Goal: Task Accomplishment & Management: Use online tool/utility

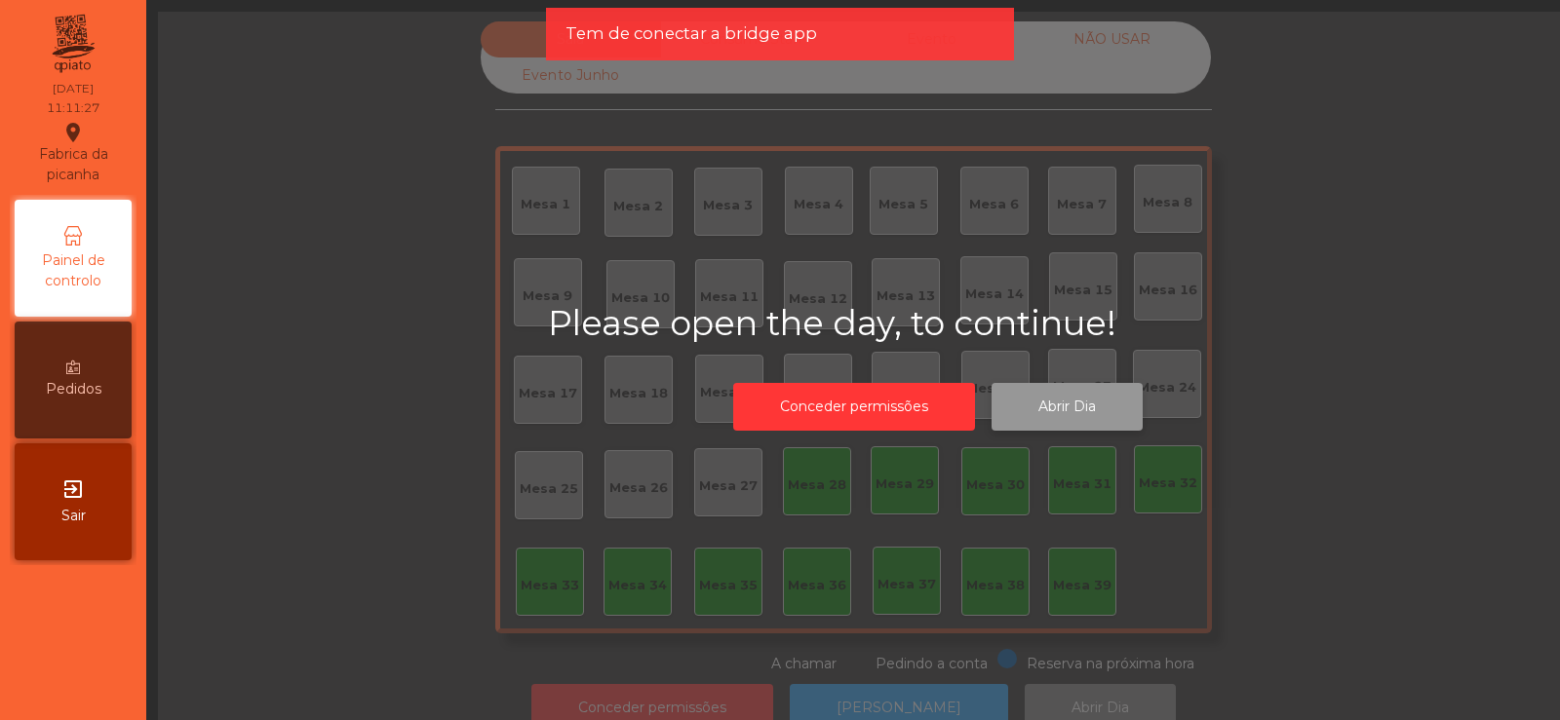
click at [1059, 406] on button "Abrir Dia" at bounding box center [1066, 407] width 151 height 48
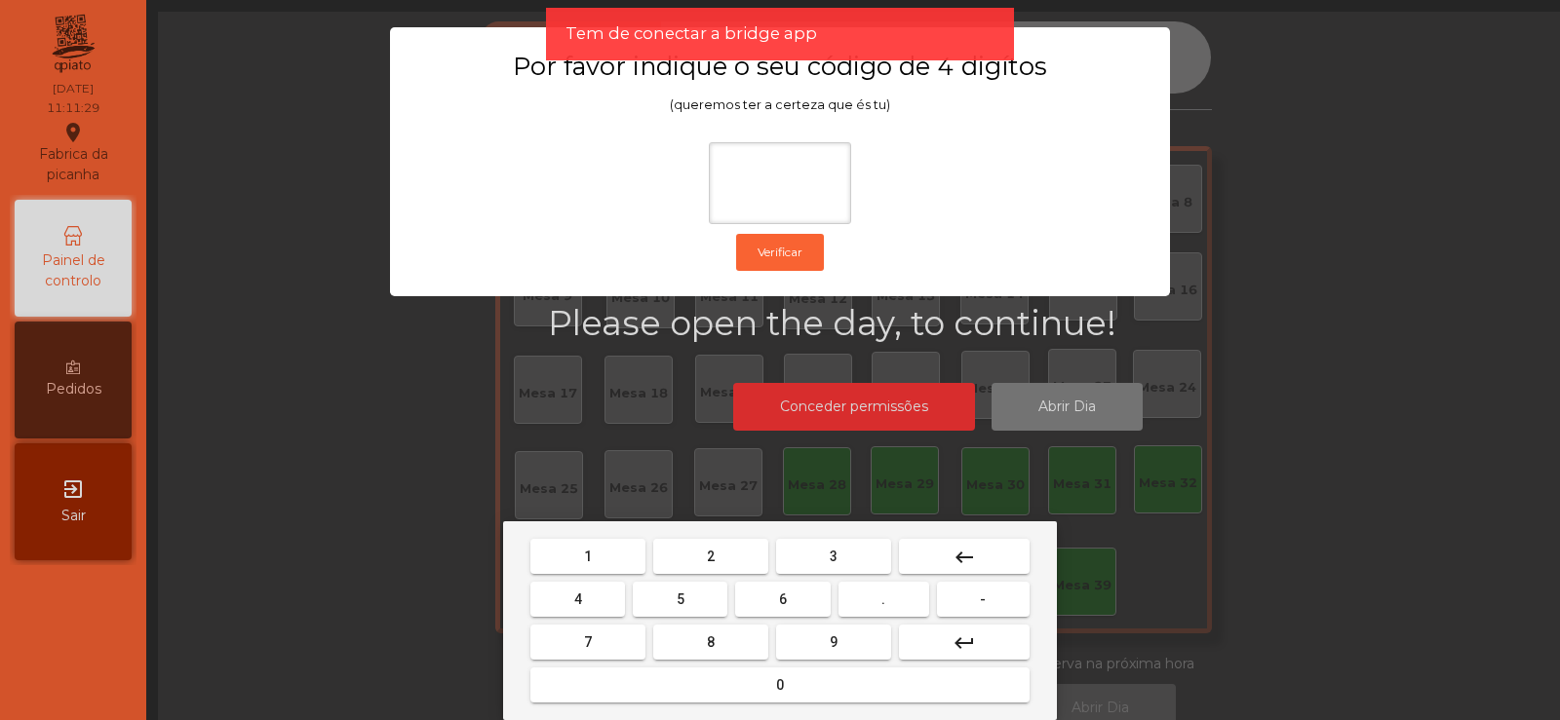
click at [686, 559] on button "2" at bounding box center [710, 556] width 115 height 35
click at [776, 625] on mat-keyboard-key "9" at bounding box center [833, 642] width 123 height 43
click at [800, 592] on button "6" at bounding box center [782, 599] width 95 height 35
click at [588, 641] on span "7" at bounding box center [588, 643] width 8 height 16
click at [663, 603] on button "5" at bounding box center [680, 599] width 95 height 35
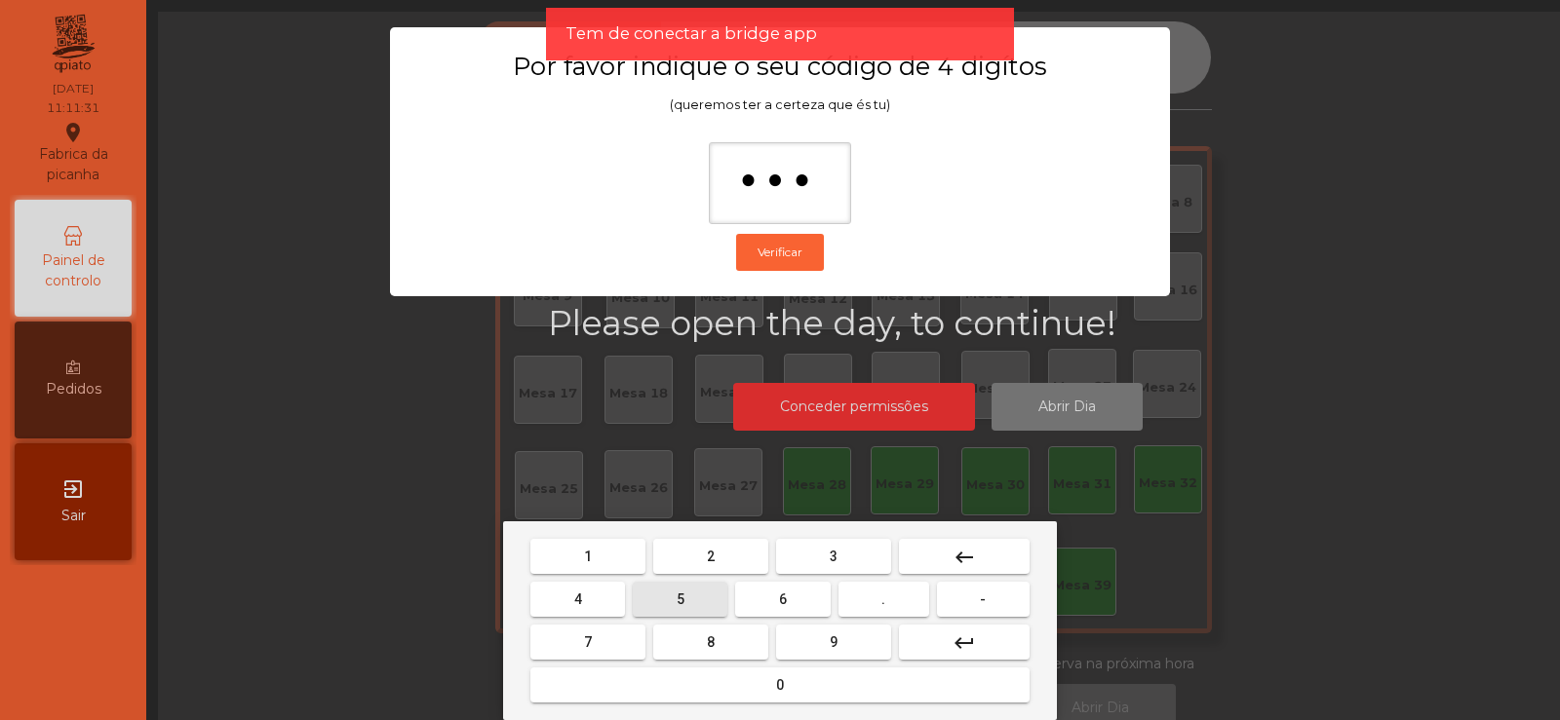
type input "****"
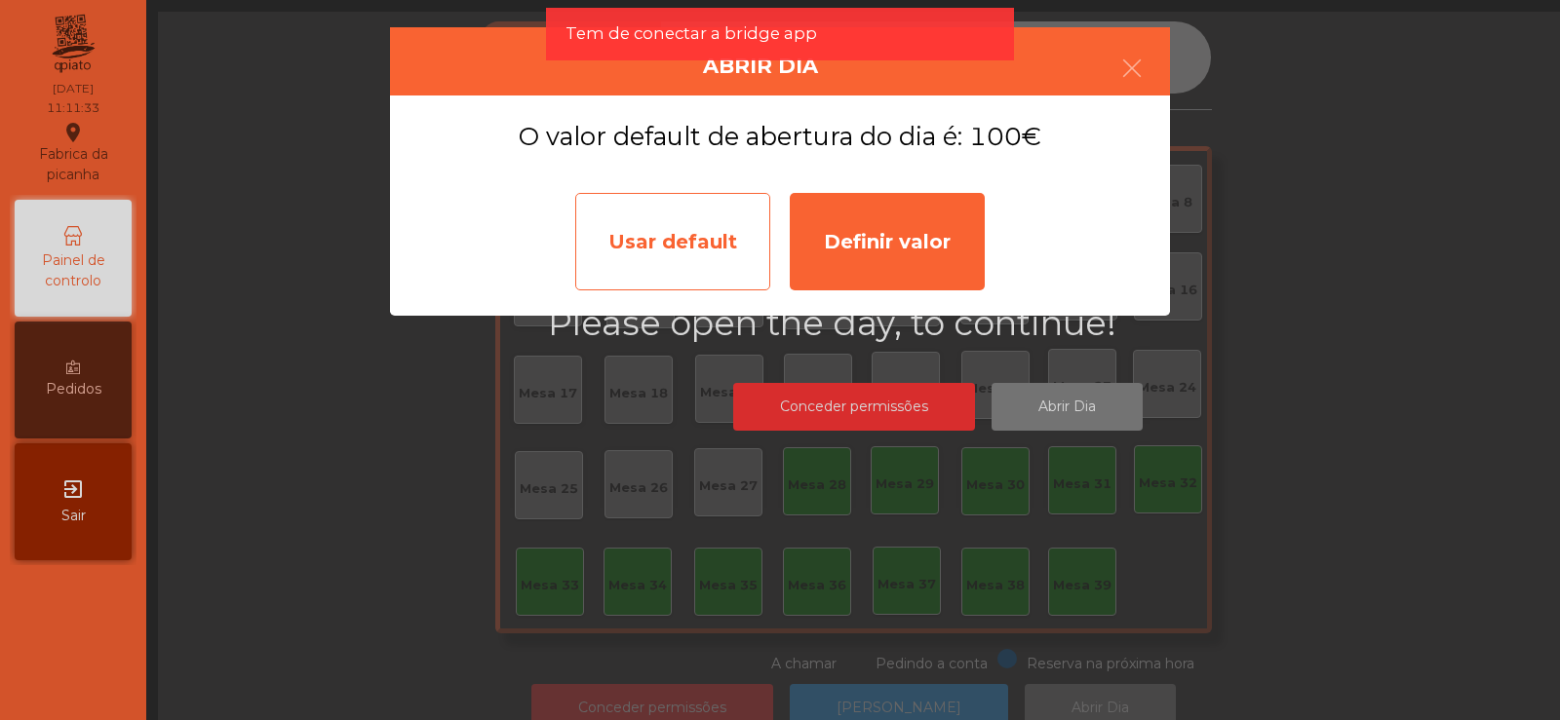
click at [709, 238] on div "Usar default" at bounding box center [672, 241] width 195 height 97
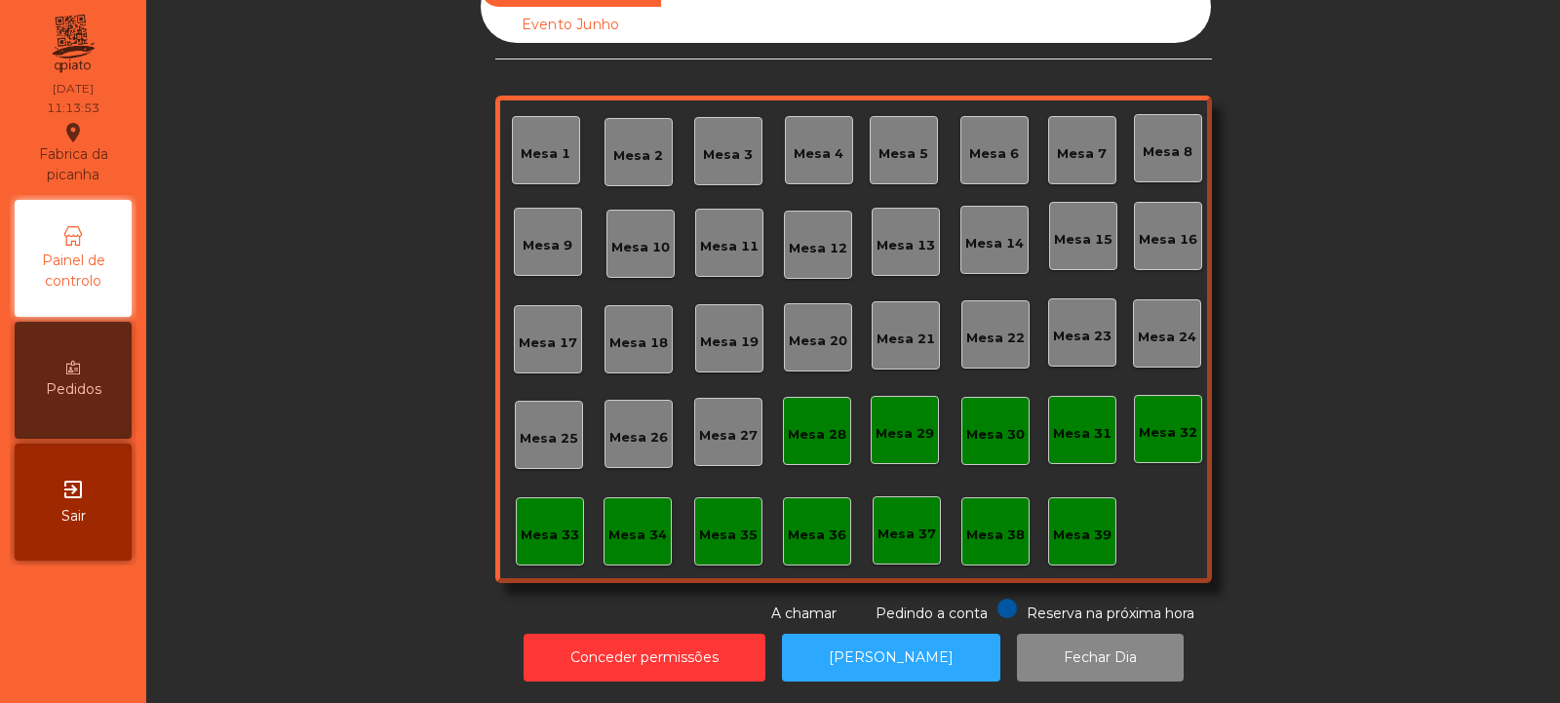
scroll to position [65, 0]
click at [888, 644] on button "[PERSON_NAME]" at bounding box center [891, 658] width 218 height 48
click at [874, 650] on button "[PERSON_NAME]" at bounding box center [891, 658] width 218 height 48
click at [906, 634] on button "[PERSON_NAME]" at bounding box center [891, 658] width 218 height 48
click at [890, 529] on div "Mesa 37" at bounding box center [907, 530] width 68 height 68
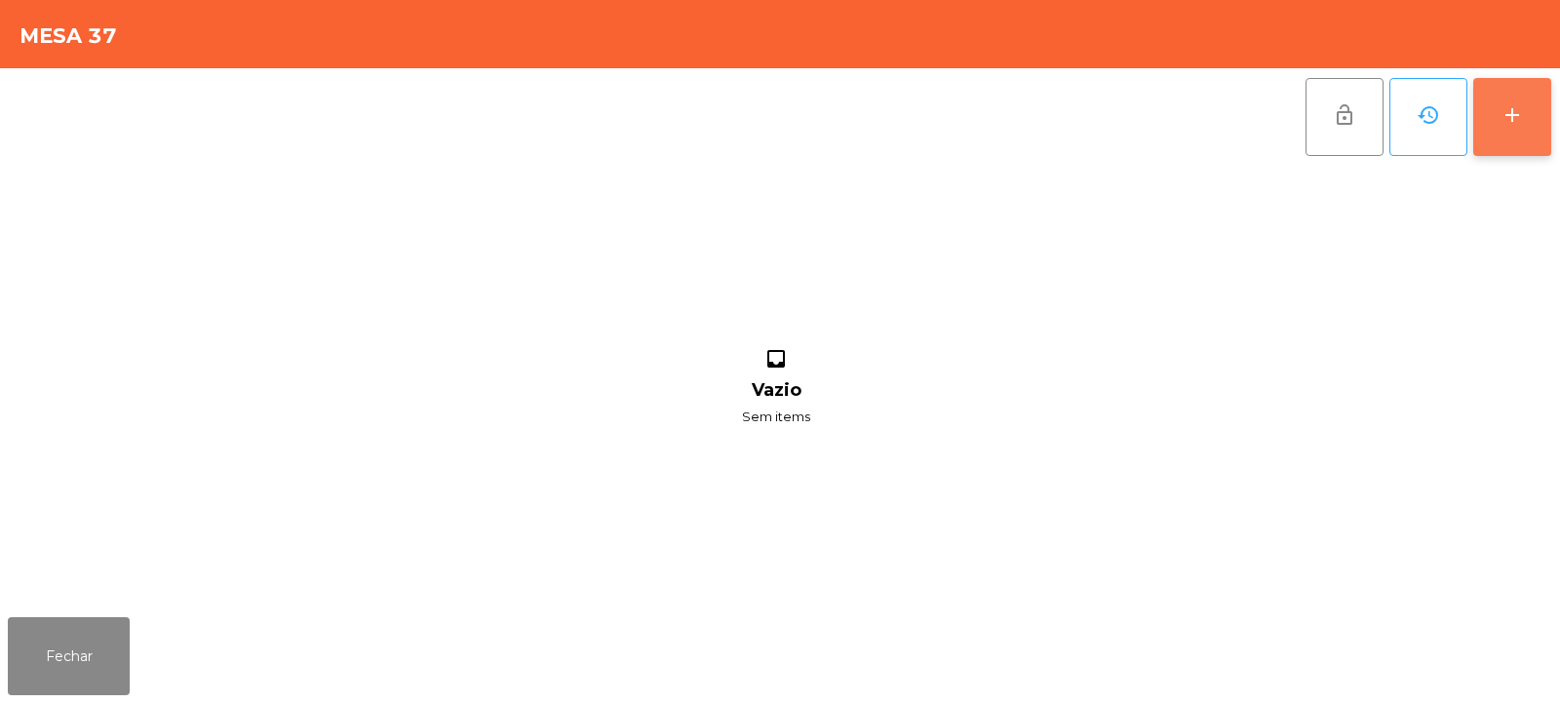
click at [1503, 123] on div "add" at bounding box center [1511, 114] width 23 height 23
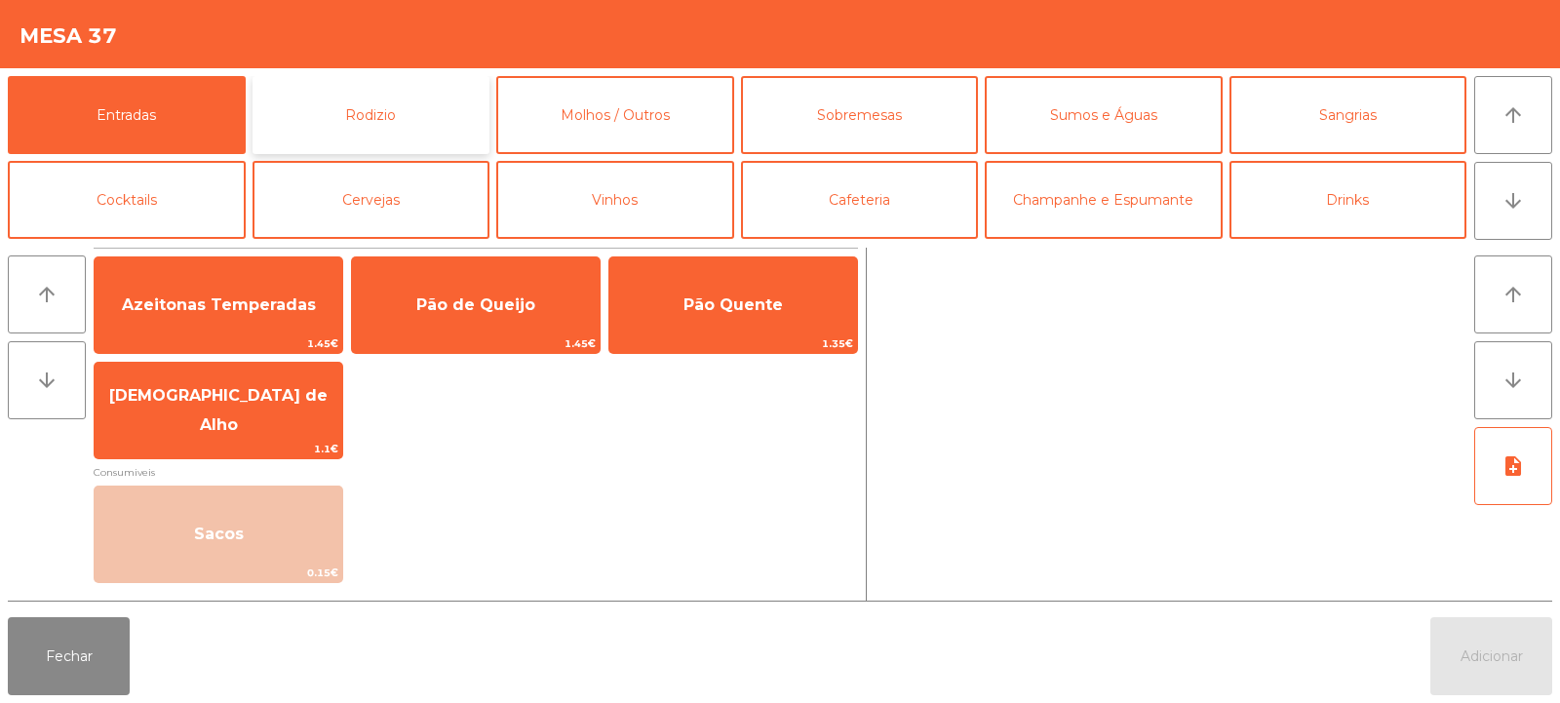
click at [378, 117] on button "Rodizio" at bounding box center [371, 115] width 238 height 78
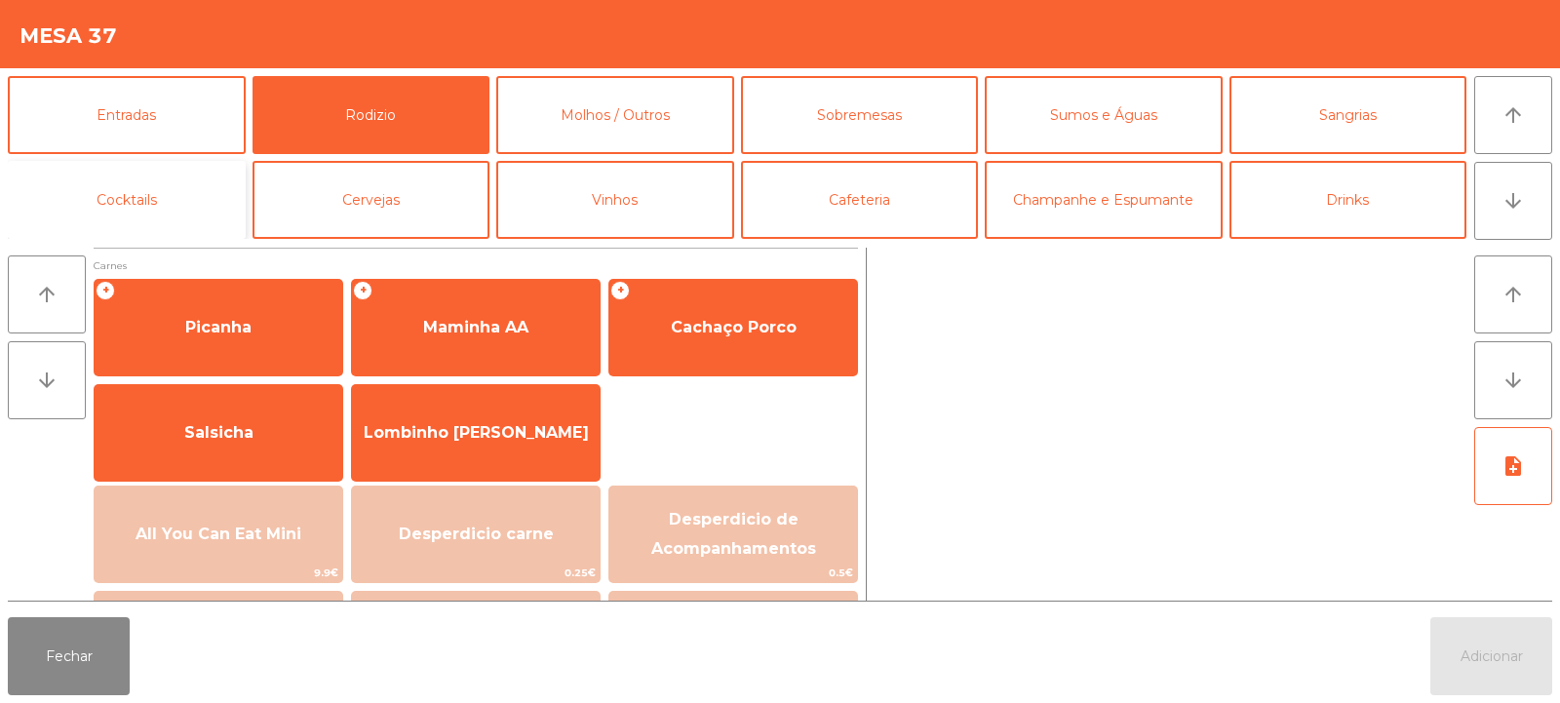
click at [190, 191] on button "Cocktails" at bounding box center [127, 200] width 238 height 78
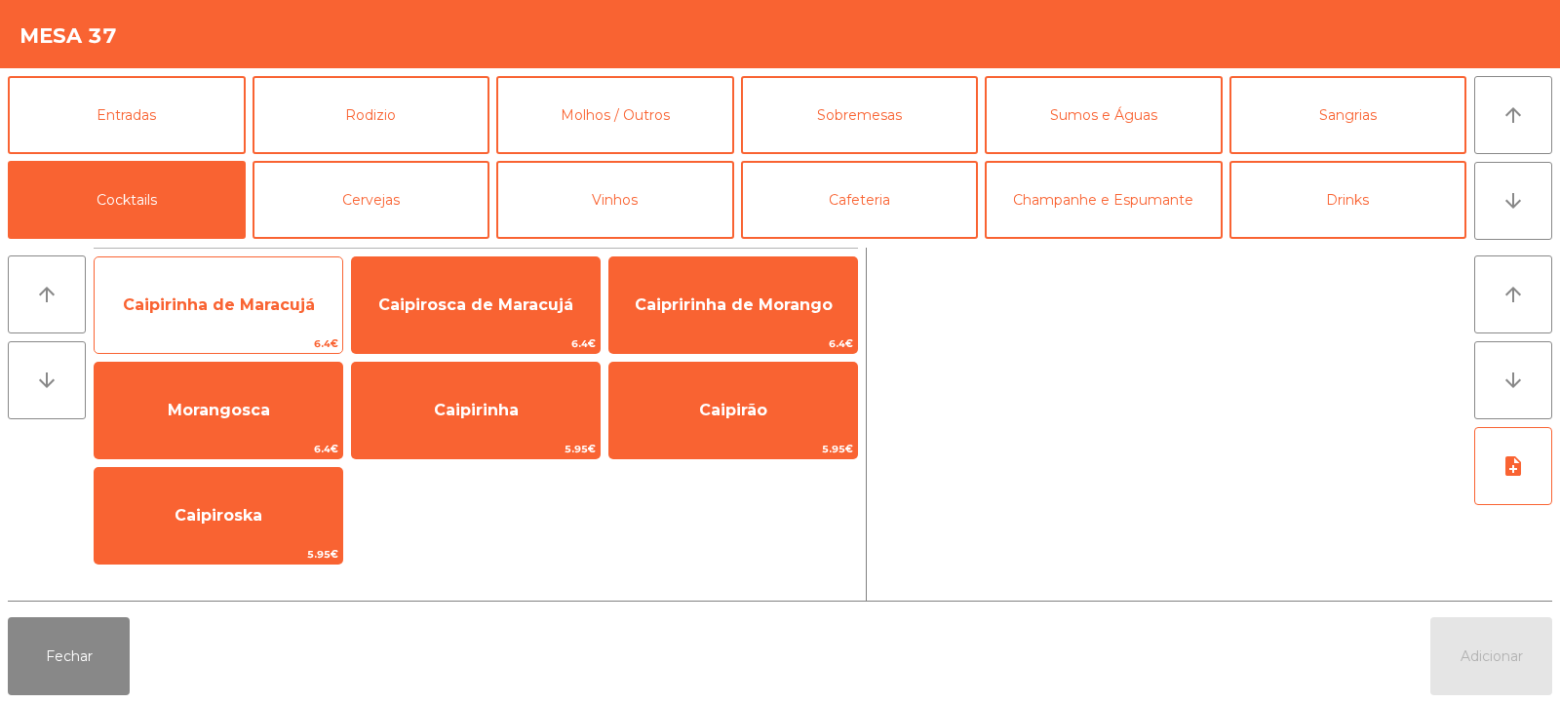
click at [268, 333] on div "Caipirinha de Maracujá 6.4€" at bounding box center [219, 304] width 250 height 97
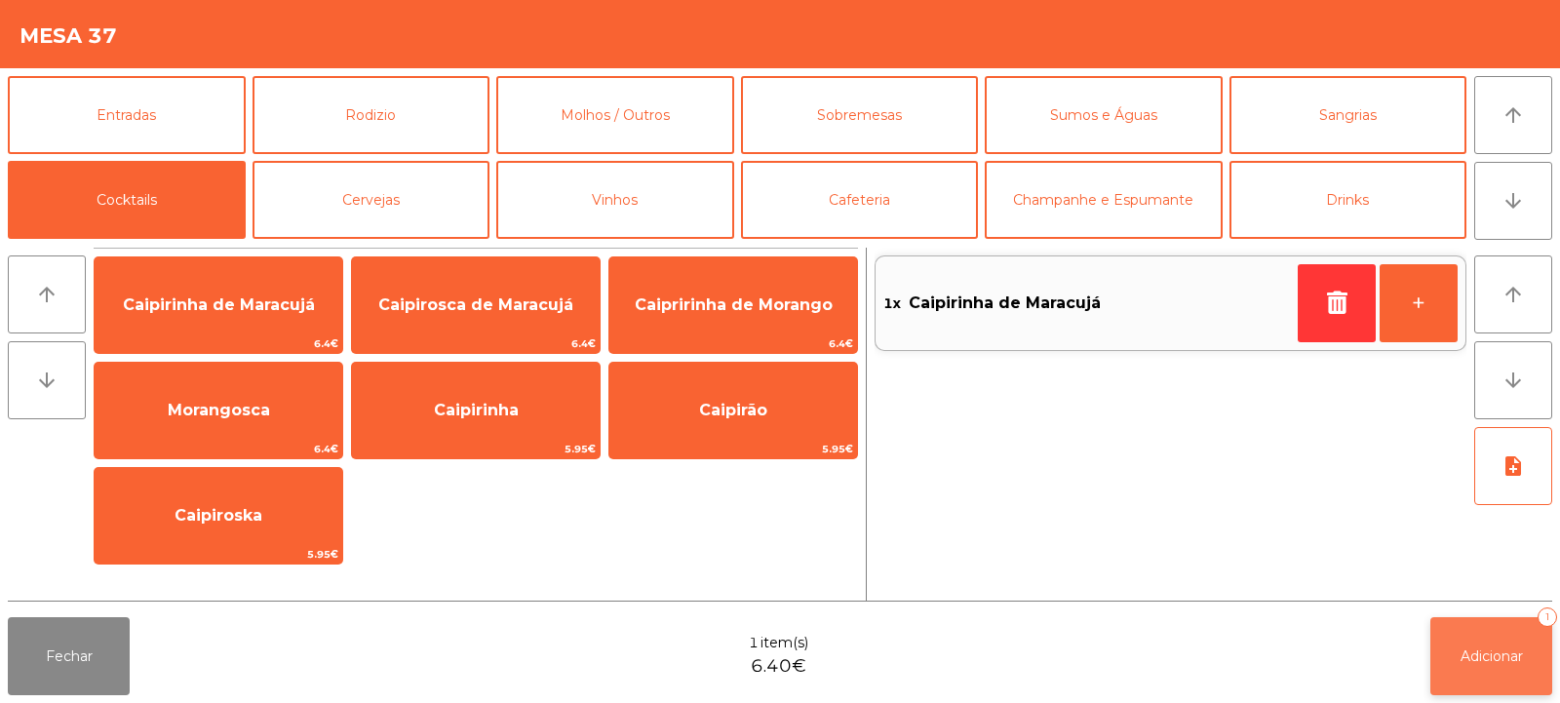
click at [1471, 650] on span "Adicionar" at bounding box center [1491, 656] width 62 height 18
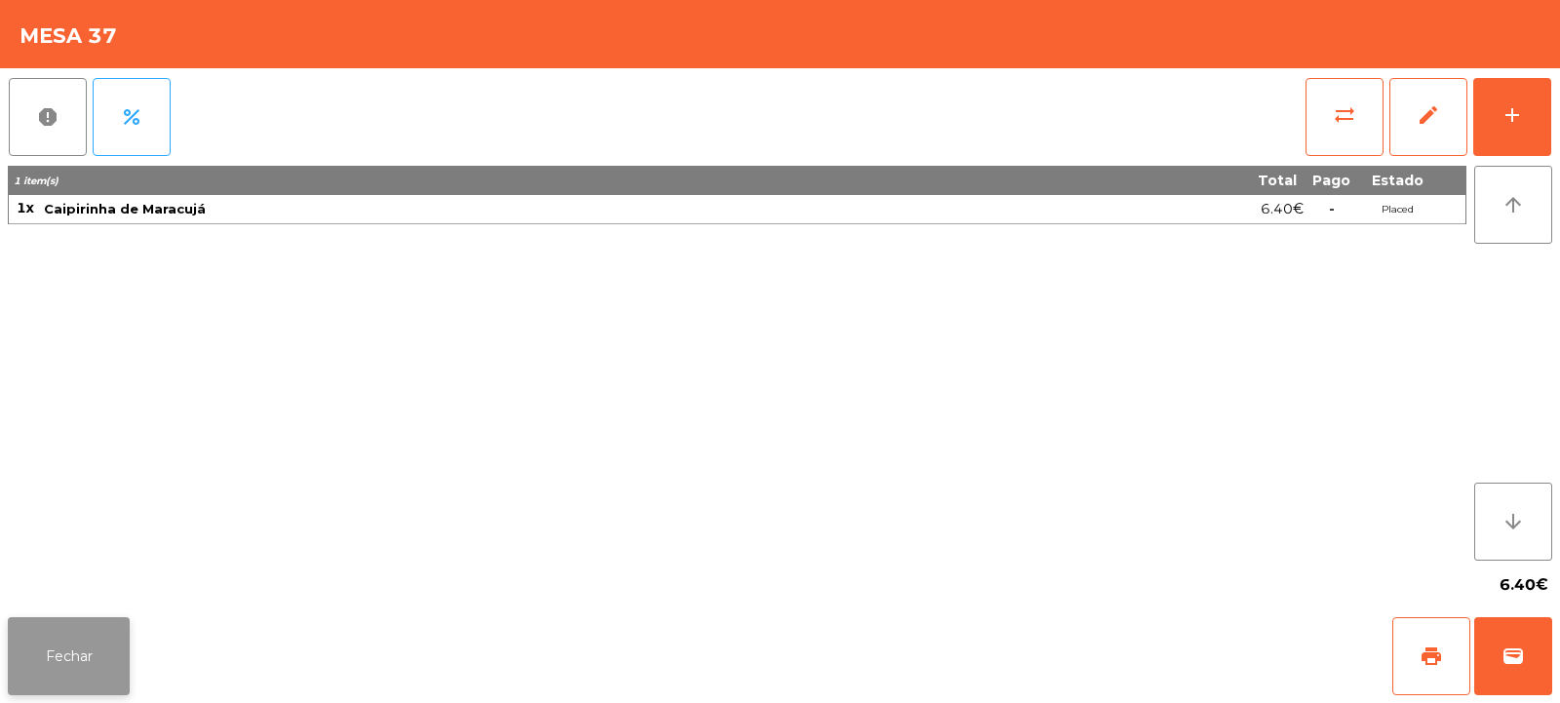
click at [77, 646] on button "Fechar" at bounding box center [69, 656] width 122 height 78
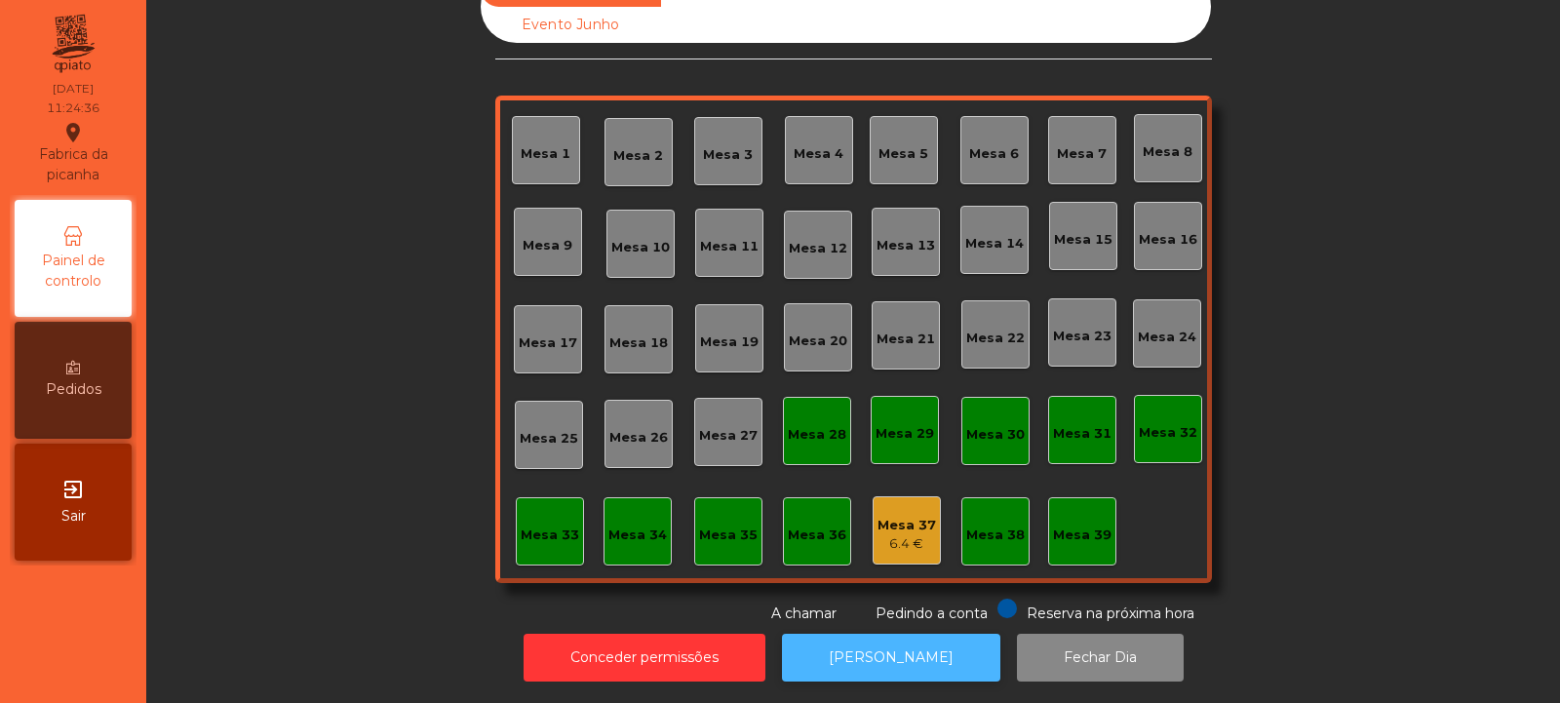
click at [879, 656] on button "[PERSON_NAME]" at bounding box center [891, 658] width 218 height 48
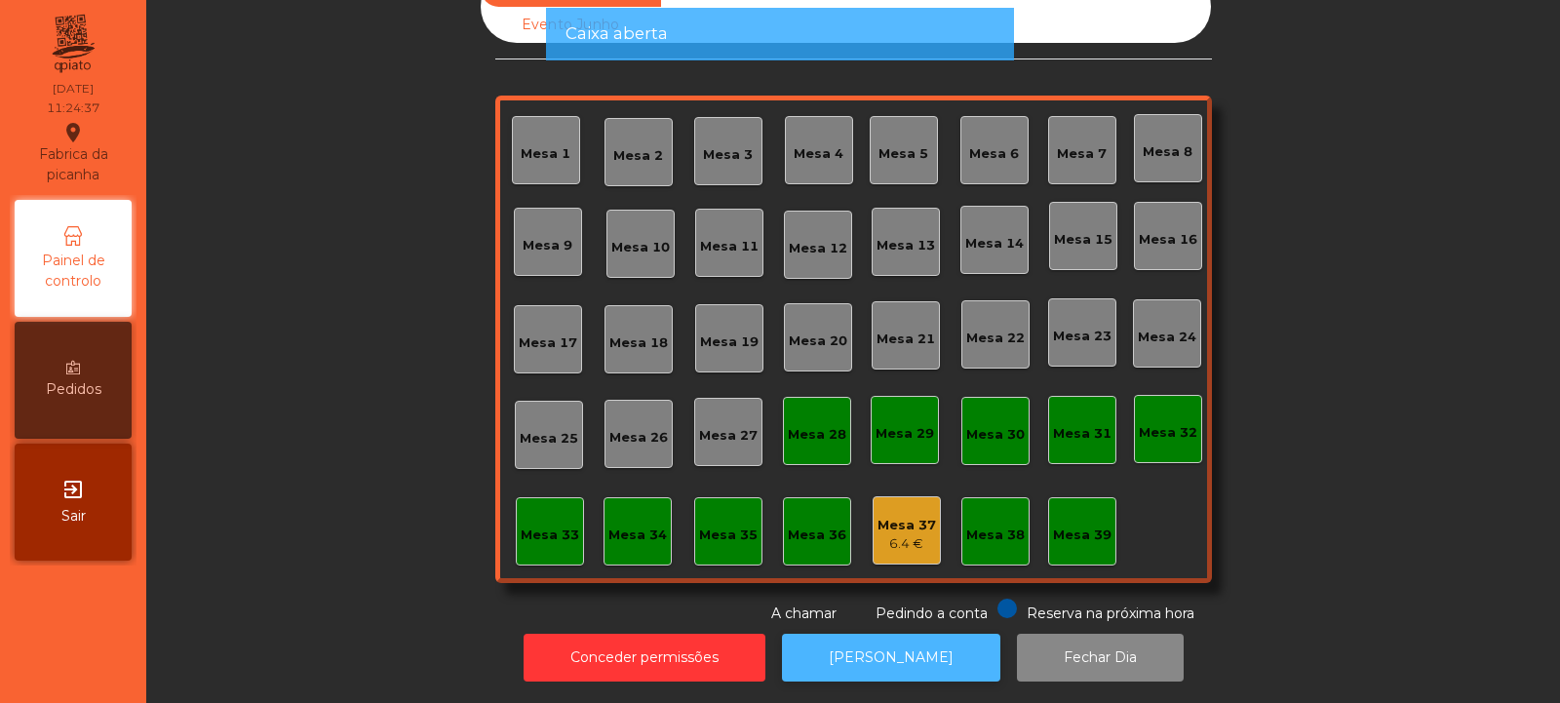
click at [861, 662] on button "[PERSON_NAME]" at bounding box center [891, 658] width 218 height 48
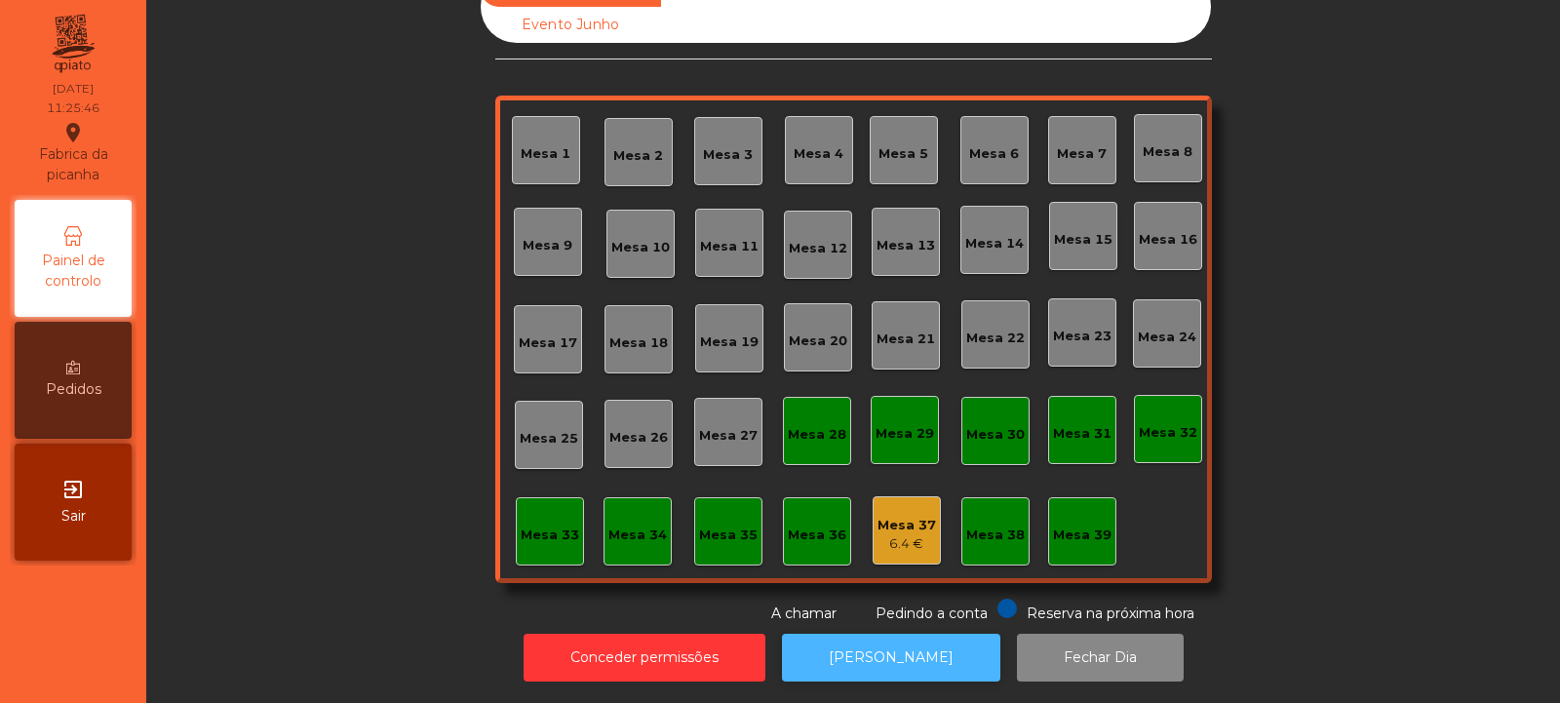
click at [906, 635] on button "[PERSON_NAME]" at bounding box center [891, 658] width 218 height 48
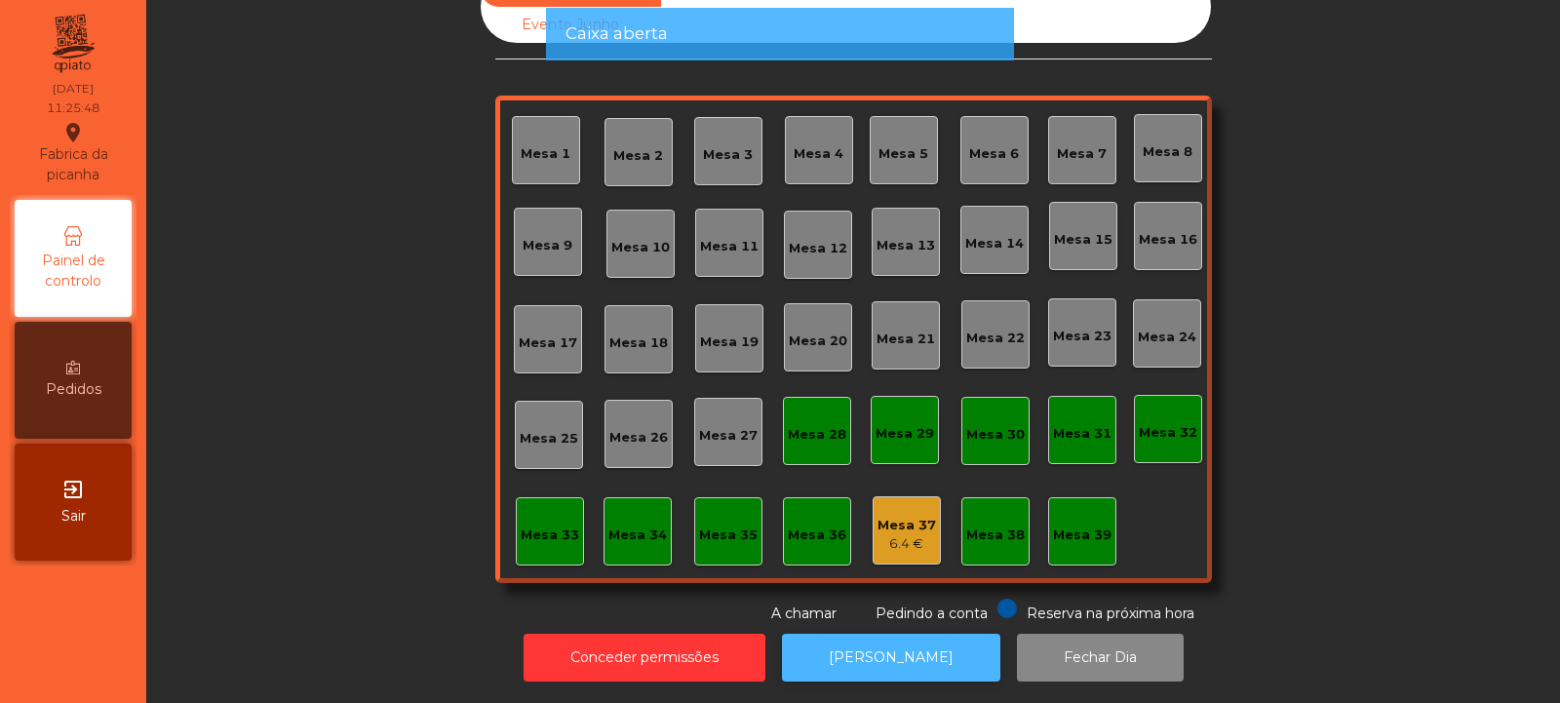
click at [881, 637] on button "[PERSON_NAME]" at bounding box center [891, 658] width 218 height 48
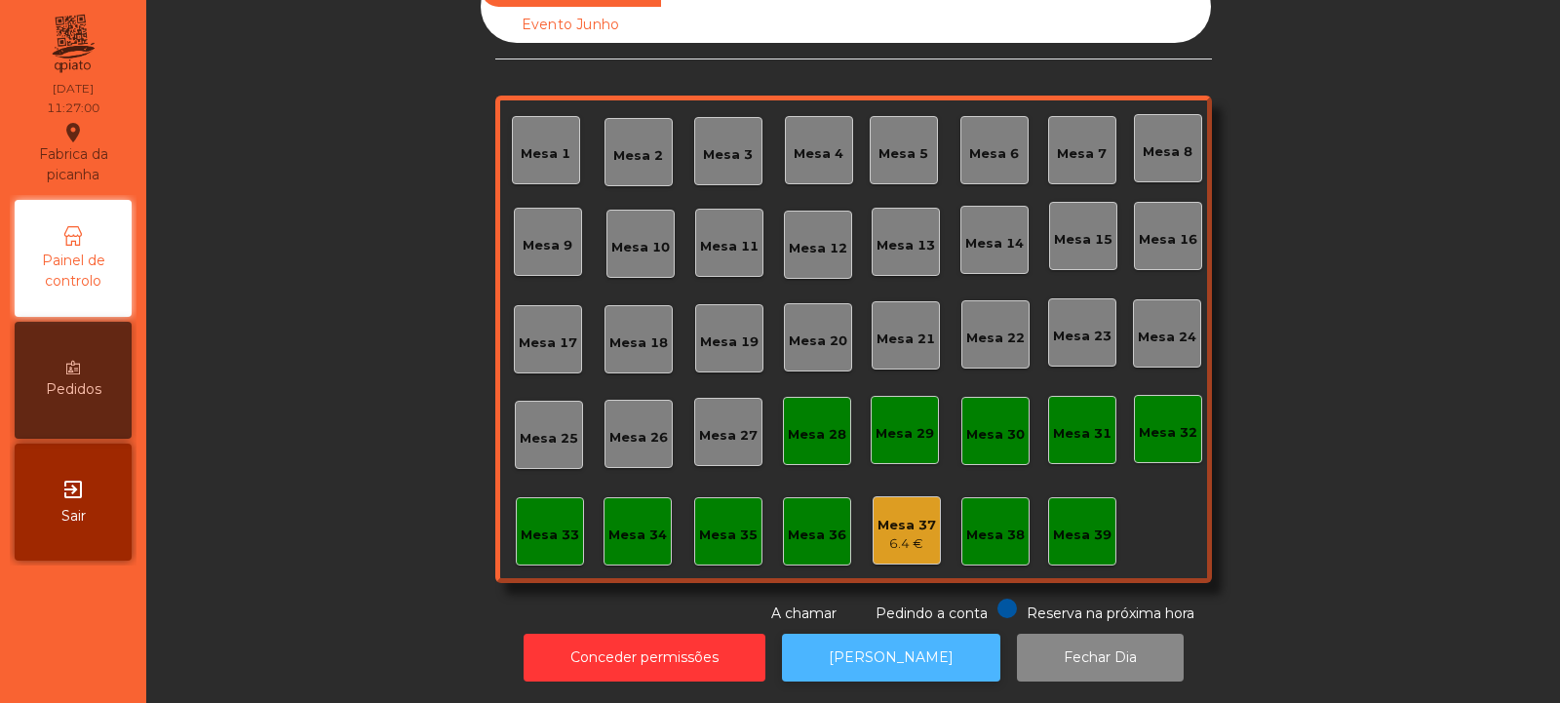
click at [902, 643] on button "[PERSON_NAME]" at bounding box center [891, 658] width 218 height 48
